Goal: Task Accomplishment & Management: Use online tool/utility

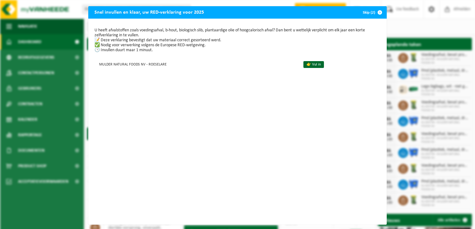
click at [379, 12] on span "button" at bounding box center [379, 12] width 12 height 12
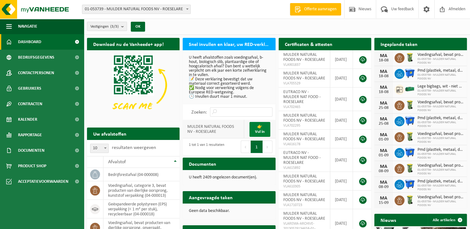
click at [261, 130] on link "👉 Vul in" at bounding box center [259, 129] width 21 height 15
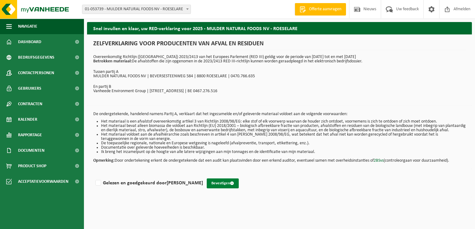
click at [227, 187] on button "Bevestigen" at bounding box center [223, 184] width 32 height 10
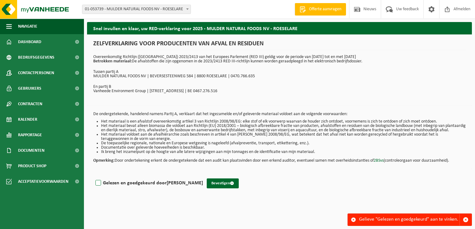
click at [98, 187] on label "Gelezen en goedgekeurd door [PERSON_NAME]" at bounding box center [148, 183] width 109 height 9
click at [203, 175] on input "Gelezen en goedgekeurd door [PERSON_NAME]" at bounding box center [203, 175] width 0 height 0
checkbox input "true"
click at [230, 189] on button "Bevestigen" at bounding box center [223, 184] width 32 height 10
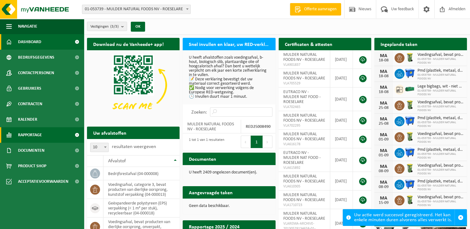
click at [37, 134] on span "Rapportage" at bounding box center [30, 135] width 24 height 16
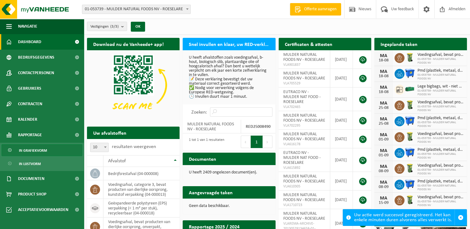
click at [40, 151] on span "In grafiekvorm" at bounding box center [33, 151] width 28 height 12
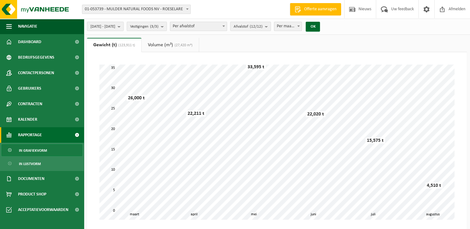
click at [227, 27] on span at bounding box center [223, 26] width 6 height 8
click at [270, 25] on b "submit" at bounding box center [268, 26] width 6 height 9
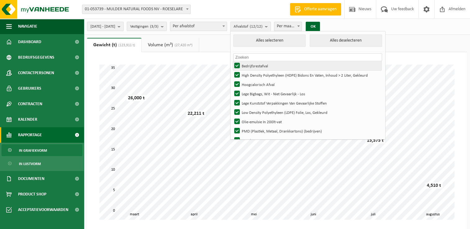
click at [254, 65] on label "Bedrijfsrestafval" at bounding box center [307, 65] width 148 height 9
click at [232, 61] on input "Bedrijfsrestafval" at bounding box center [232, 61] width 0 height 0
checkbox input "false"
click at [257, 56] on input "text" at bounding box center [307, 57] width 148 height 8
click at [255, 72] on label "High Density Polyethyleen (HDPE) Bidons En Vaten, Inhoud > 2 Liter, Gekleurd" at bounding box center [307, 74] width 148 height 9
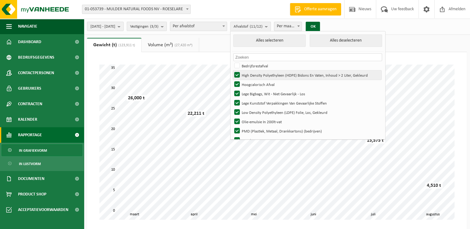
click at [232, 70] on input "High Density Polyethyleen (HDPE) Bidons En Vaten, Inhoud > 2 Liter, Gekleurd" at bounding box center [232, 70] width 0 height 0
checkbox input "false"
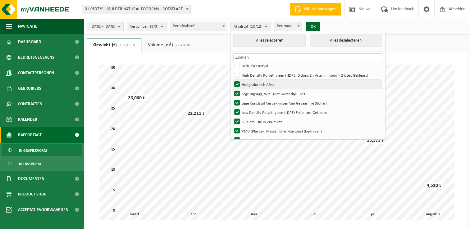
click at [254, 81] on label "Hoogcalorisch Afval" at bounding box center [307, 84] width 148 height 9
click at [232, 80] on input "Hoogcalorisch Afval" at bounding box center [232, 80] width 0 height 0
checkbox input "false"
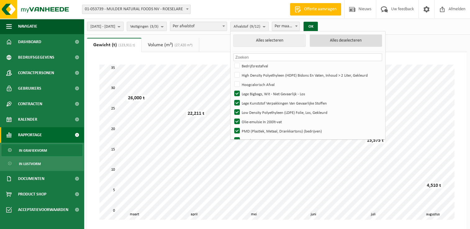
click at [357, 42] on button "Alles deselecteren" at bounding box center [346, 40] width 72 height 12
checkbox input "false"
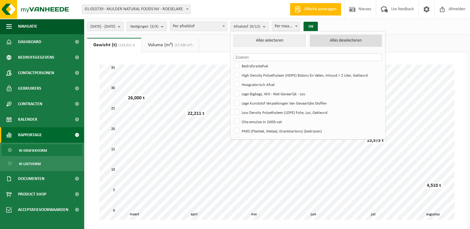
checkbox input "false"
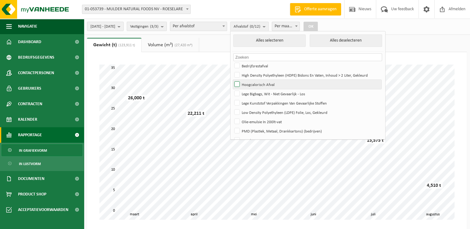
click at [253, 82] on label "Hoogcalorisch Afval" at bounding box center [307, 84] width 148 height 9
click at [232, 80] on input "Hoogcalorisch Afval" at bounding box center [232, 80] width 0 height 0
checkbox input "true"
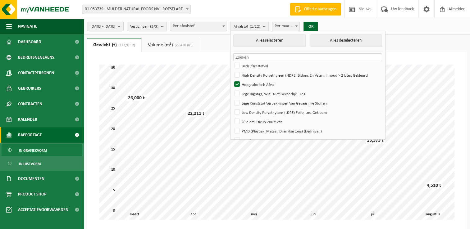
click at [123, 27] on b "submit" at bounding box center [121, 26] width 6 height 9
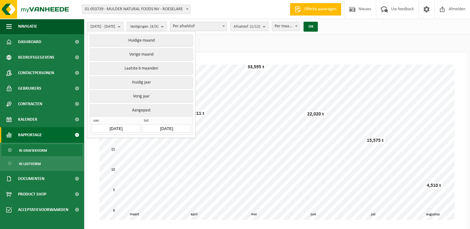
click at [144, 56] on button "Vorige maand" at bounding box center [141, 54] width 103 height 12
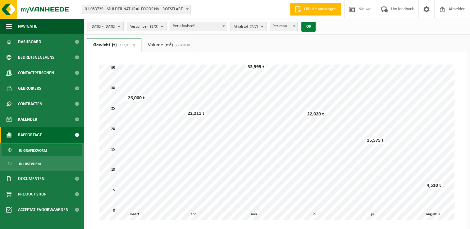
click at [316, 27] on button "OK" at bounding box center [308, 27] width 14 height 10
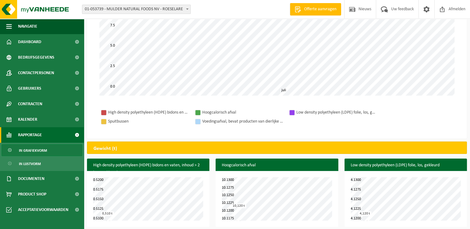
scroll to position [31, 0]
